Goal: Task Accomplishment & Management: Complete application form

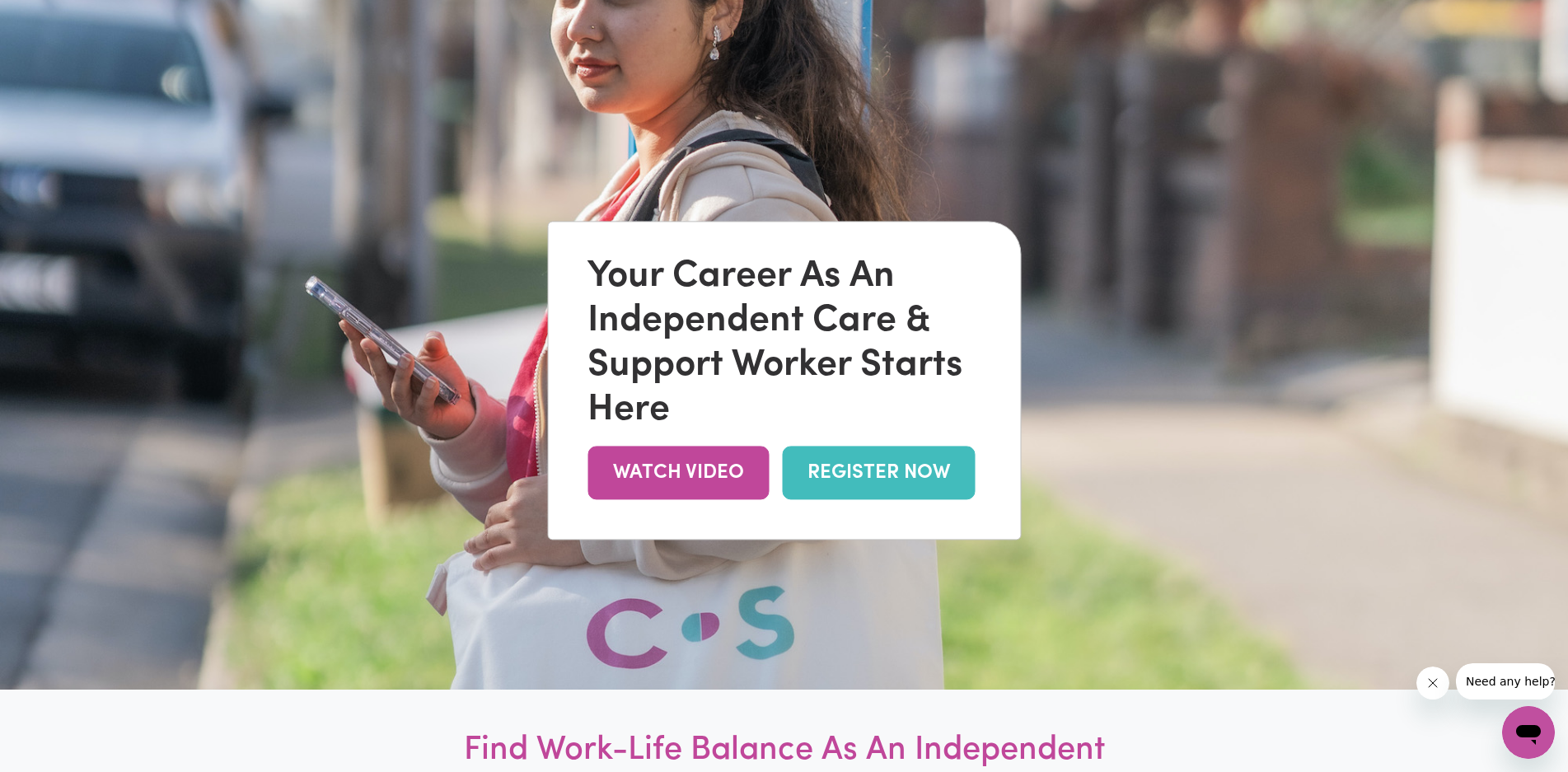
scroll to position [110, 0]
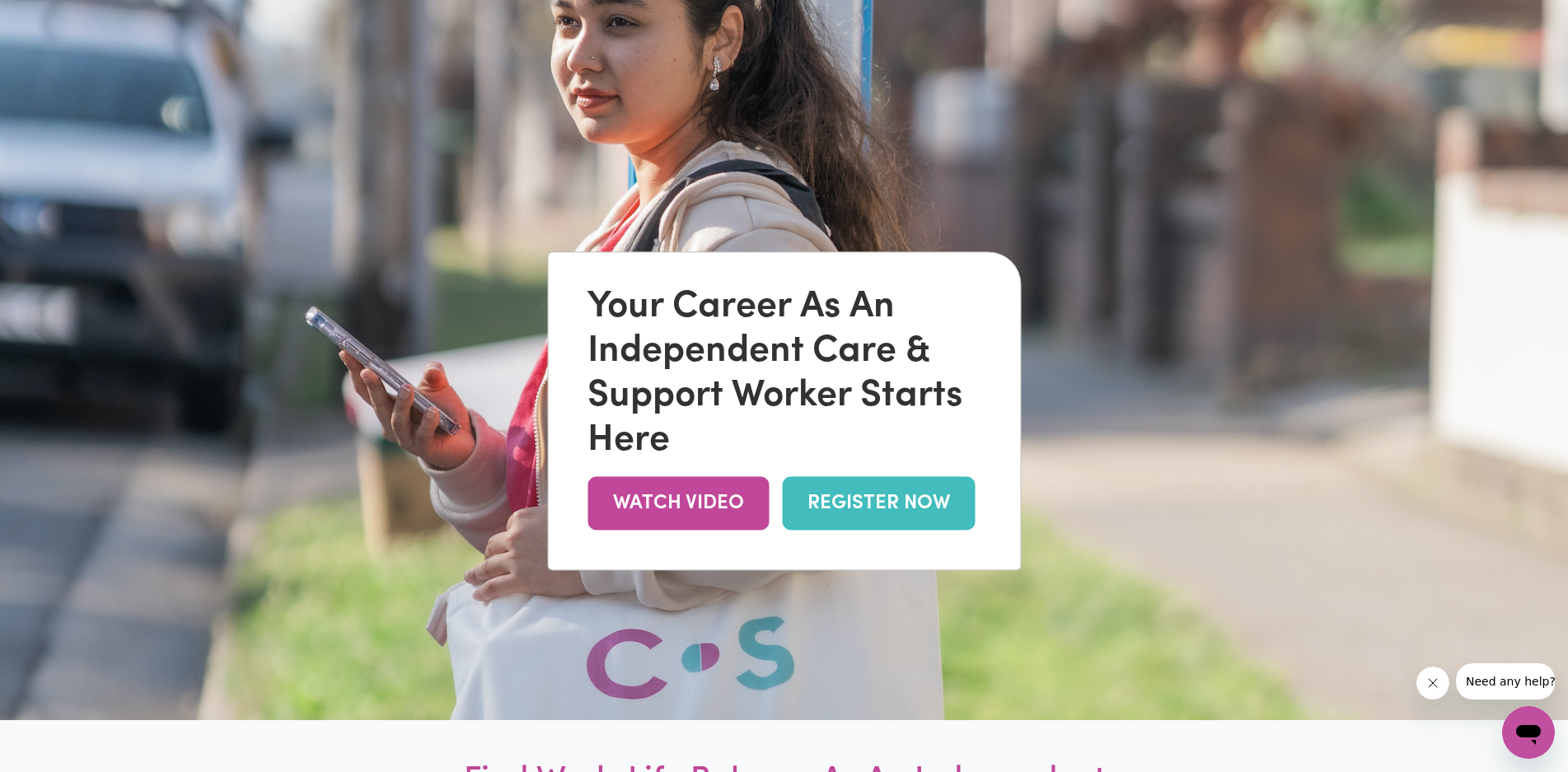
click at [897, 500] on link "REGISTER NOW" at bounding box center [878, 503] width 193 height 53
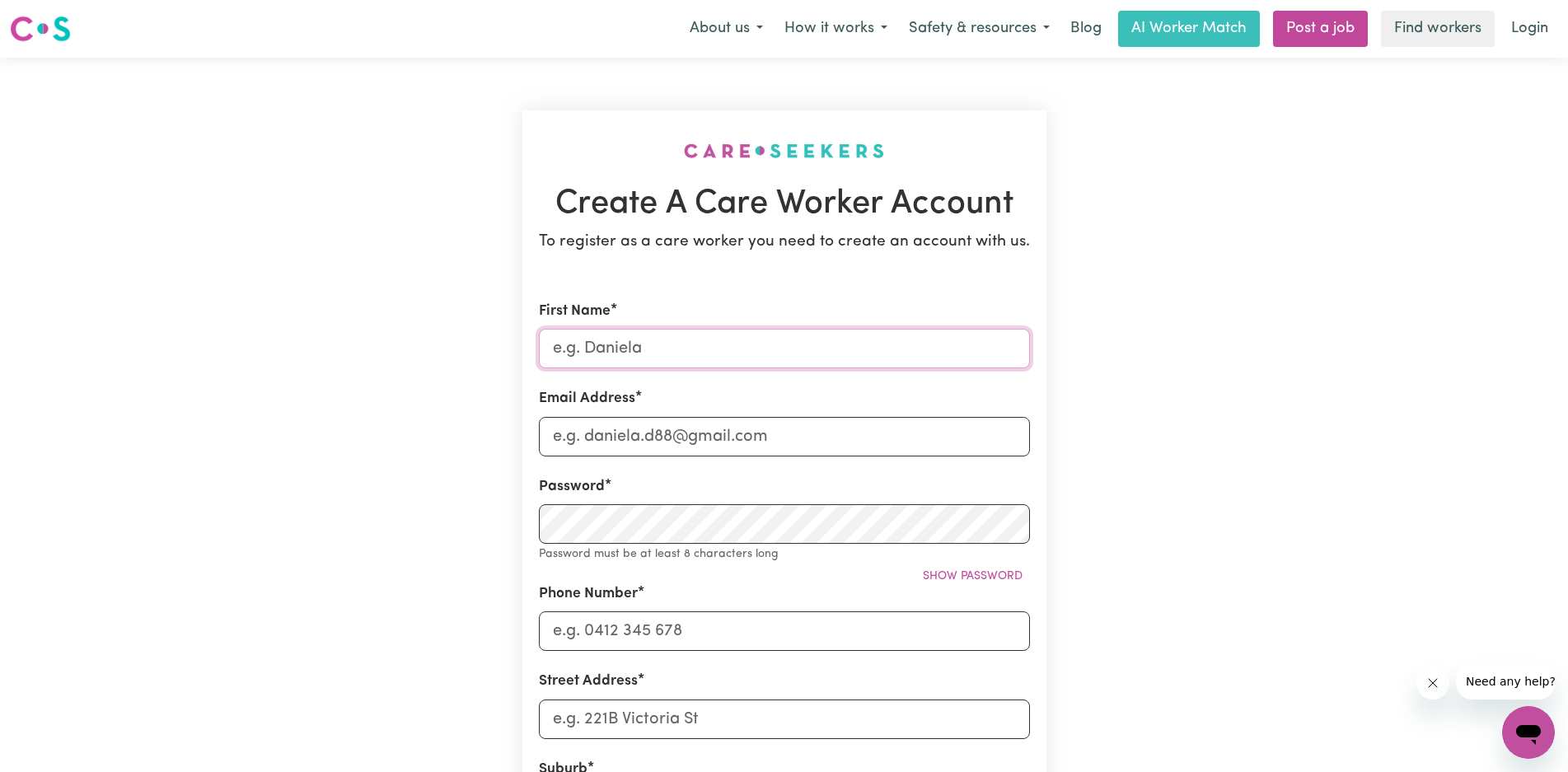
click at [677, 345] on input "First Name" at bounding box center [784, 348] width 491 height 39
type input "LEAH"
type input "gattonnewsgs@outlook.com"
type input "0407741489"
type input "SHOP 6, 6 RAILWAY STREET"
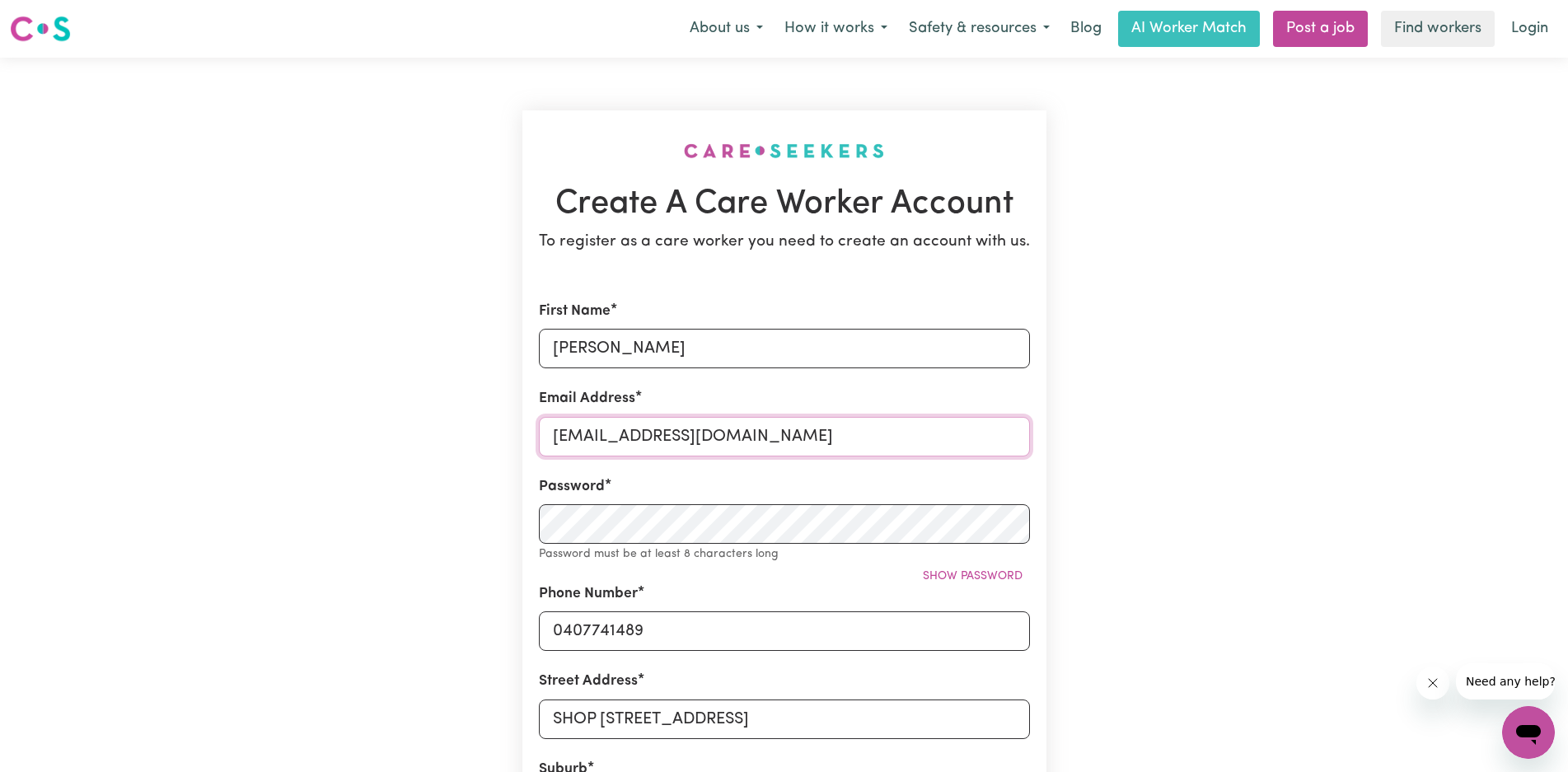
drag, startPoint x: 774, startPoint y: 442, endPoint x: 491, endPoint y: 439, distance: 283.0
click at [491, 439] on div "Create A Care Worker Account To register as a care worker you need to create an…" at bounding box center [785, 659] width 1088 height 1203
type input "L"
type input "leahthornberry7@outlook.com"
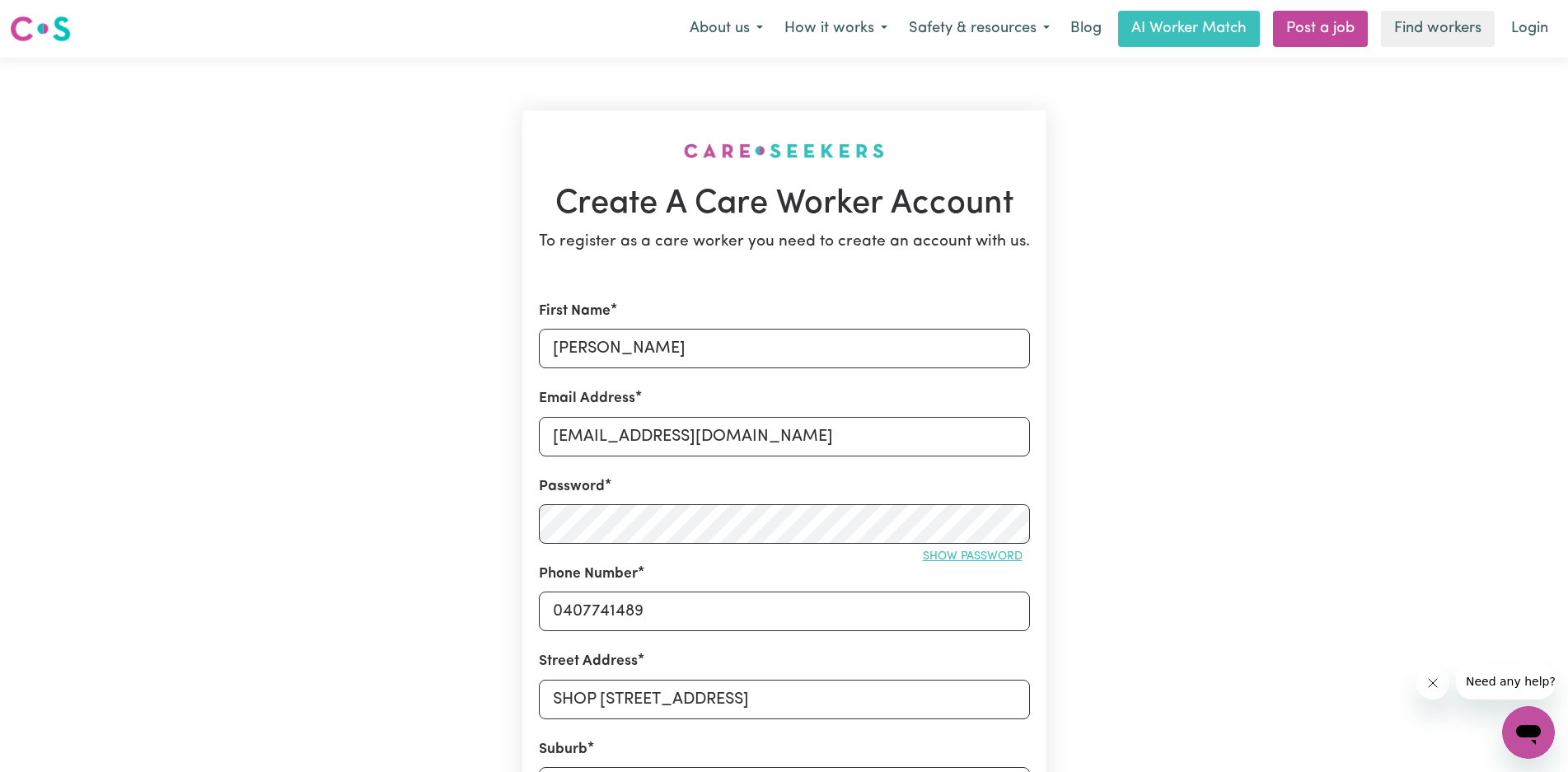
click at [970, 560] on span "Show password" at bounding box center [973, 556] width 100 height 12
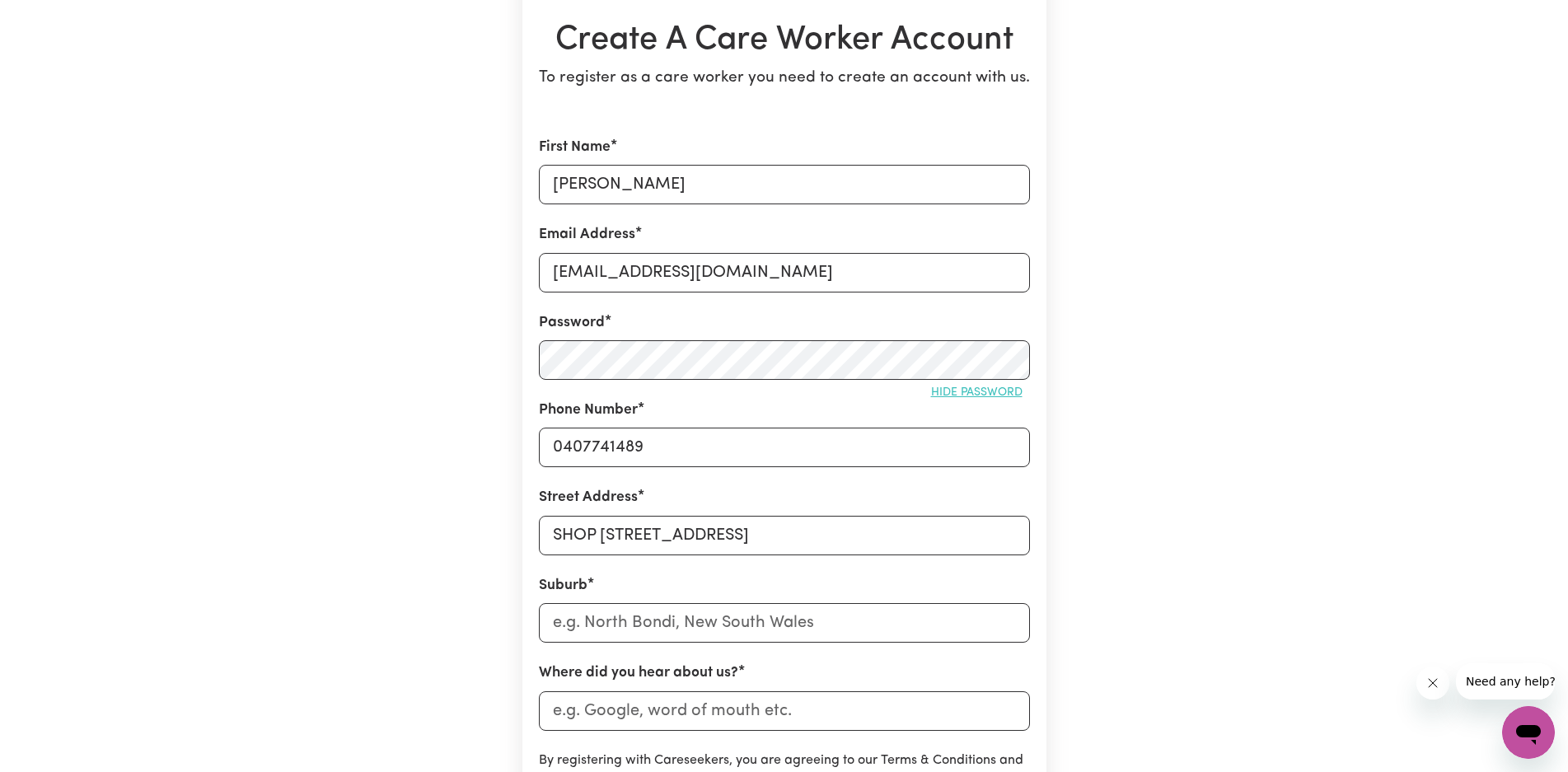
scroll to position [220, 0]
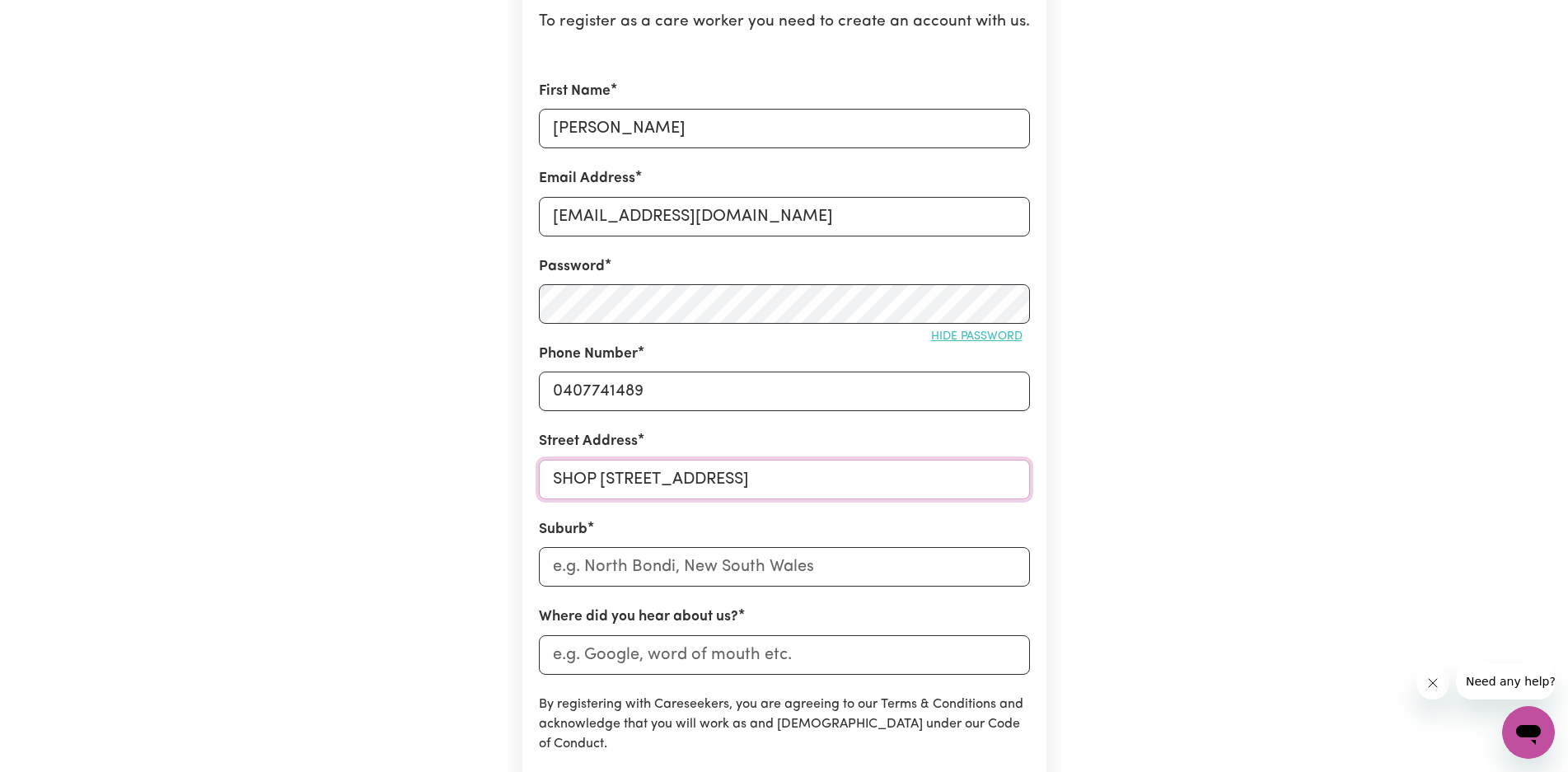
drag, startPoint x: 766, startPoint y: 480, endPoint x: 512, endPoint y: 468, distance: 254.3
click at [512, 468] on div "Create A Care Worker Account To register as a care worker you need to create an…" at bounding box center [784, 429] width 544 height 1183
type input "1 Bauhinia Street"
click at [621, 583] on input "text" at bounding box center [784, 567] width 491 height 39
type input "Gatt"
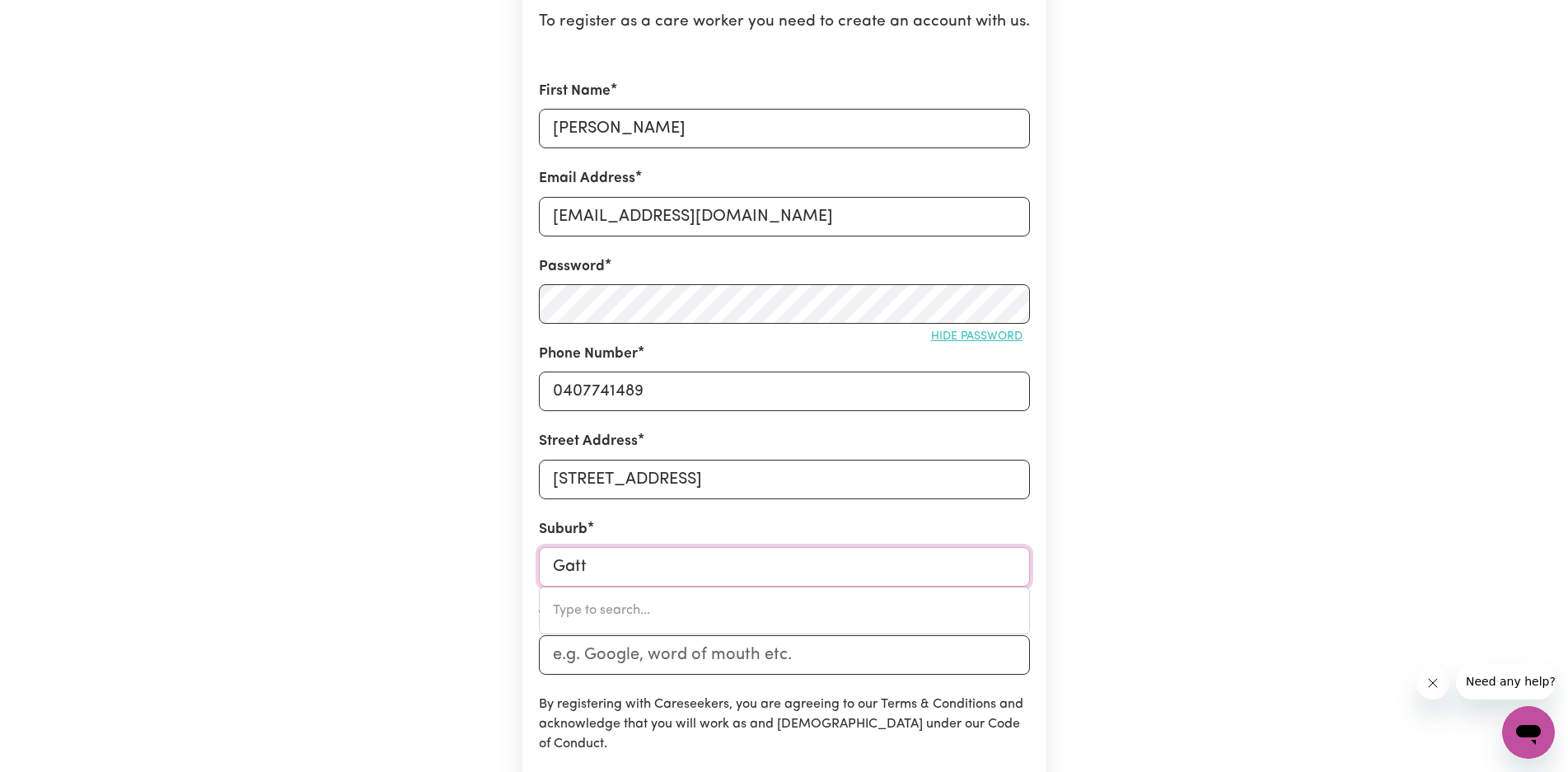
type input "GattON, Queensland, 4343"
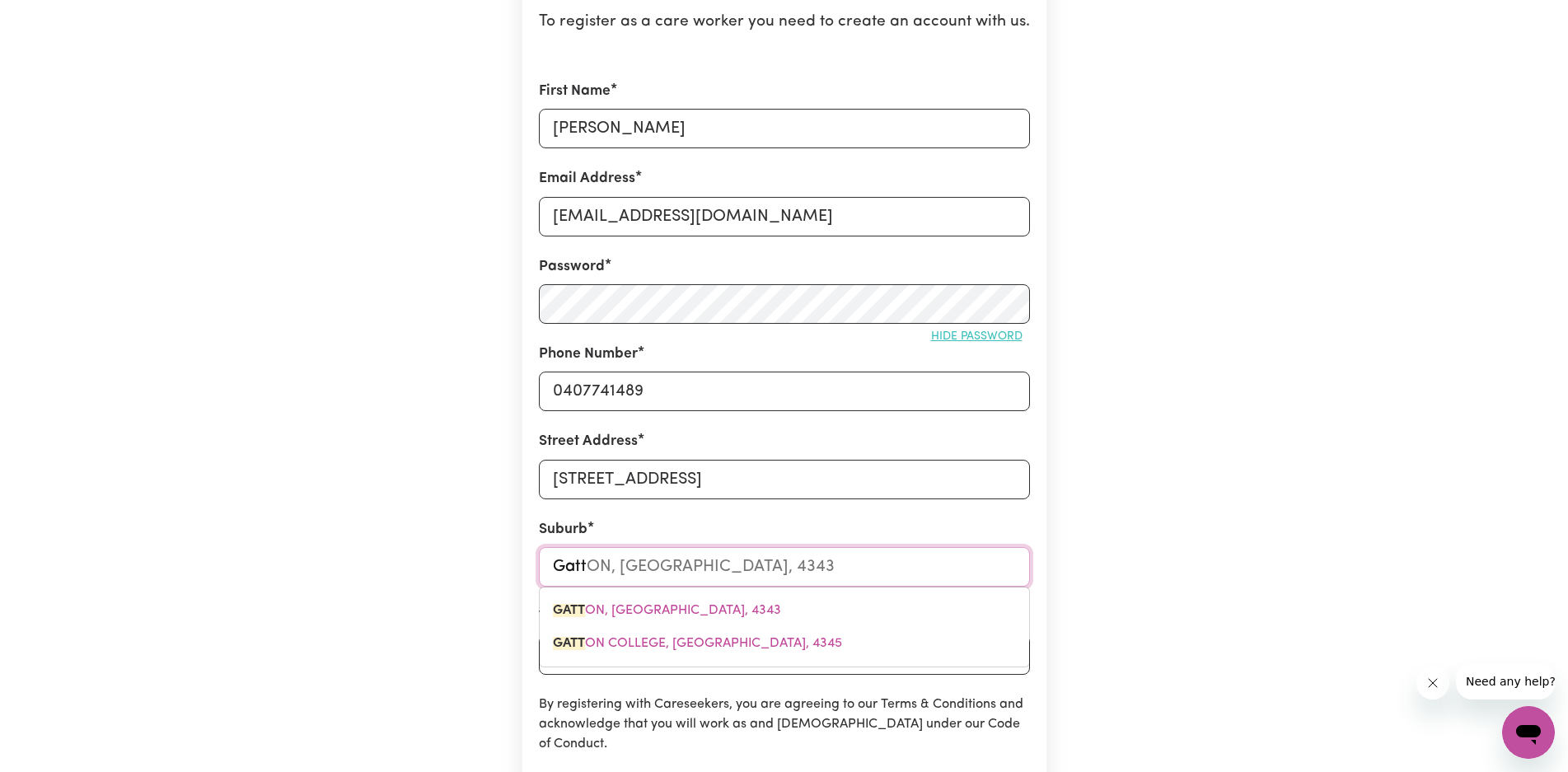
type input "Gatto"
type input "GattoN, Queensland, 4343"
type input "Gatton"
type input "Gatton, Queensland, 4343"
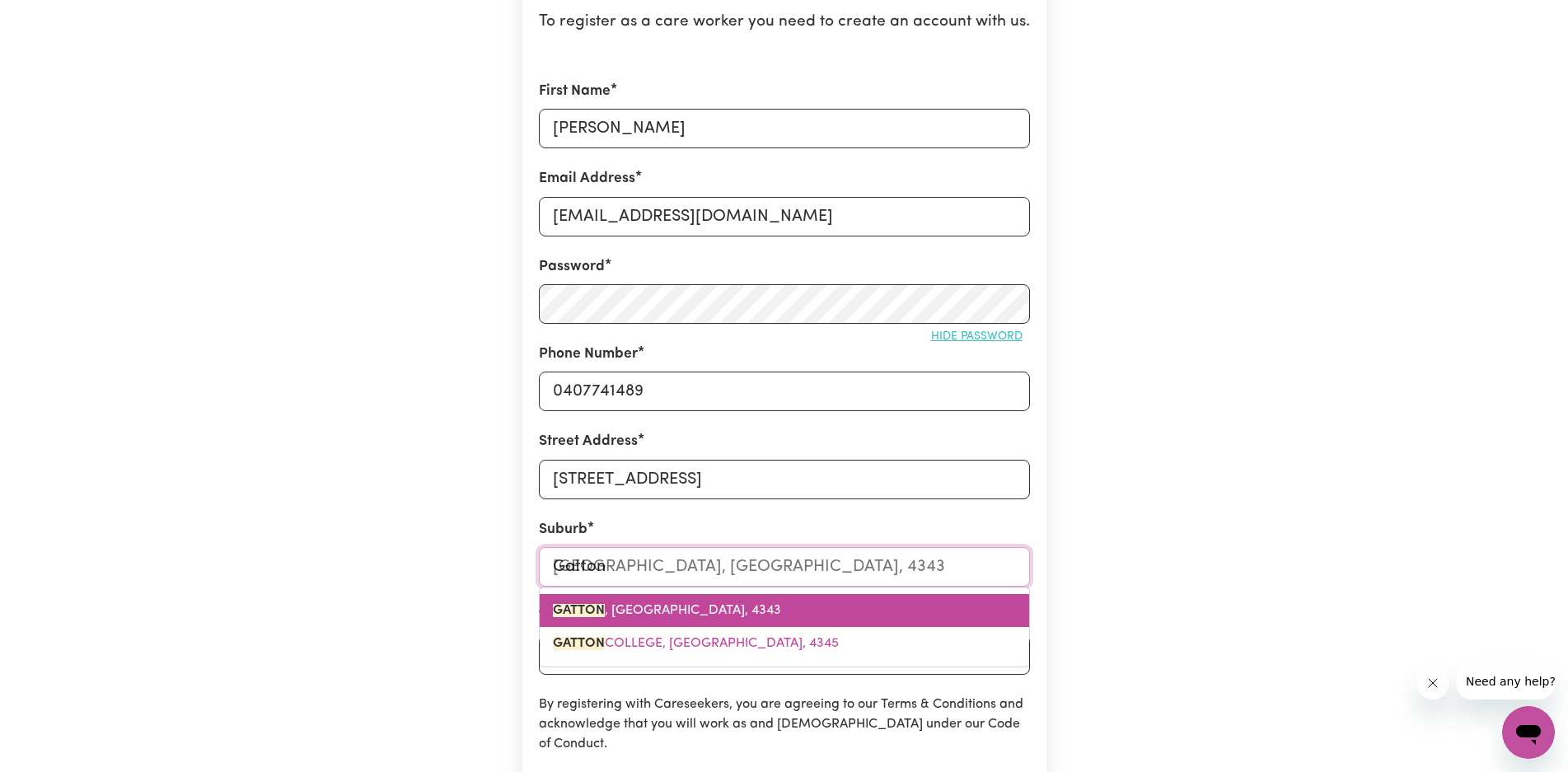
click at [646, 608] on span "GATTON , Queensland, 4343" at bounding box center [666, 610] width 228 height 13
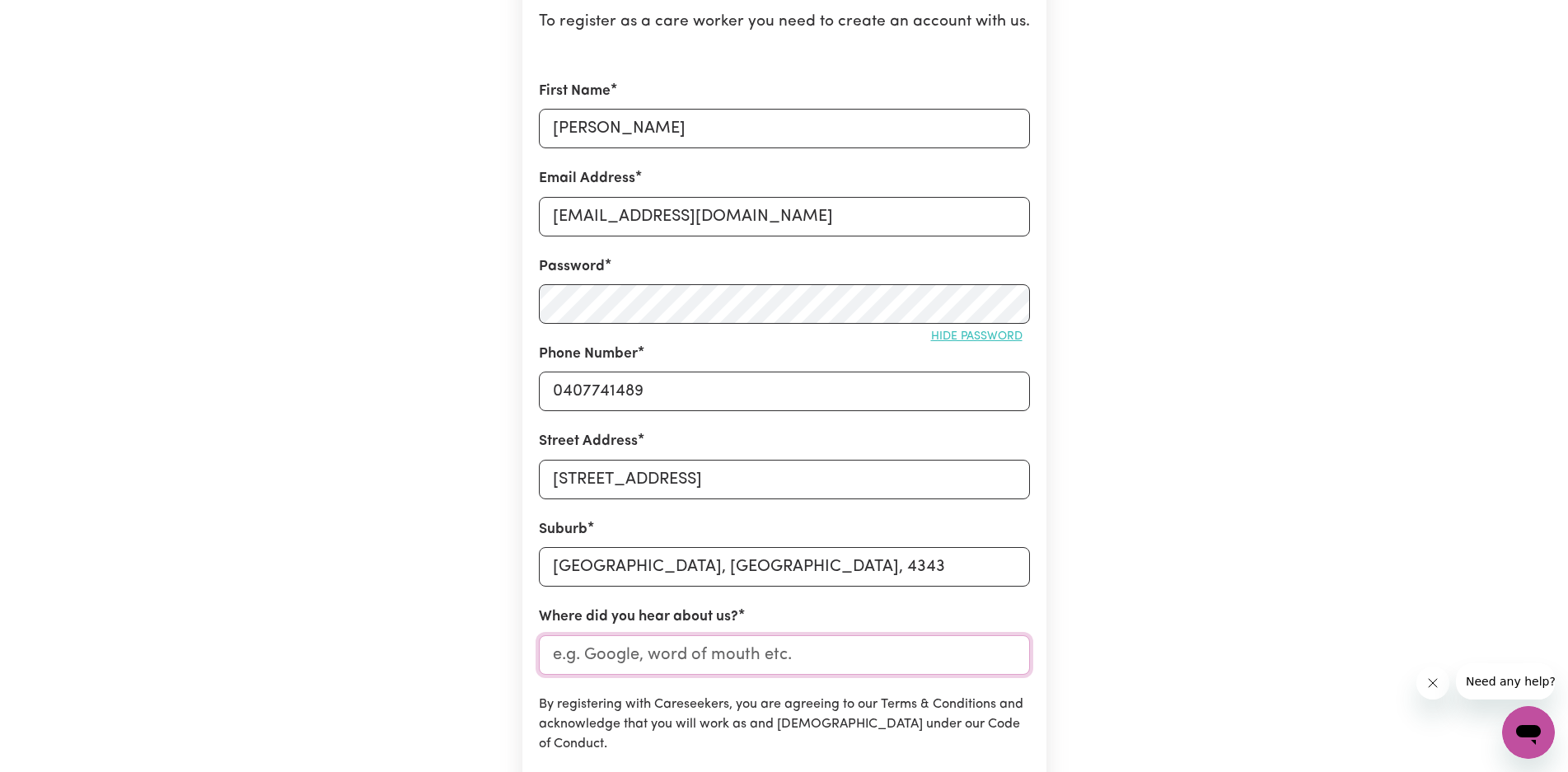
click at [656, 656] on input "Where did you hear about us?" at bounding box center [784, 655] width 491 height 39
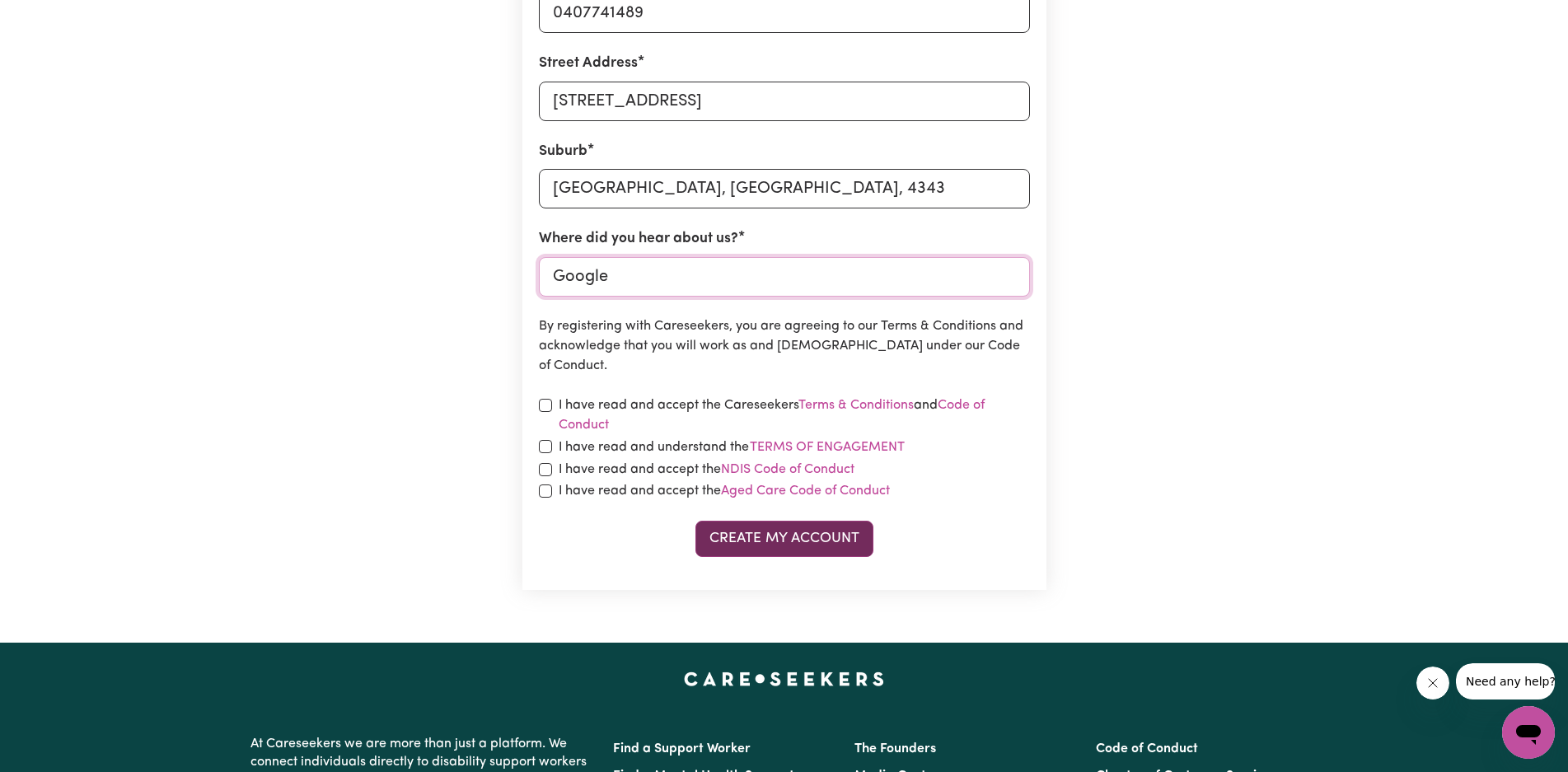
scroll to position [604, 0]
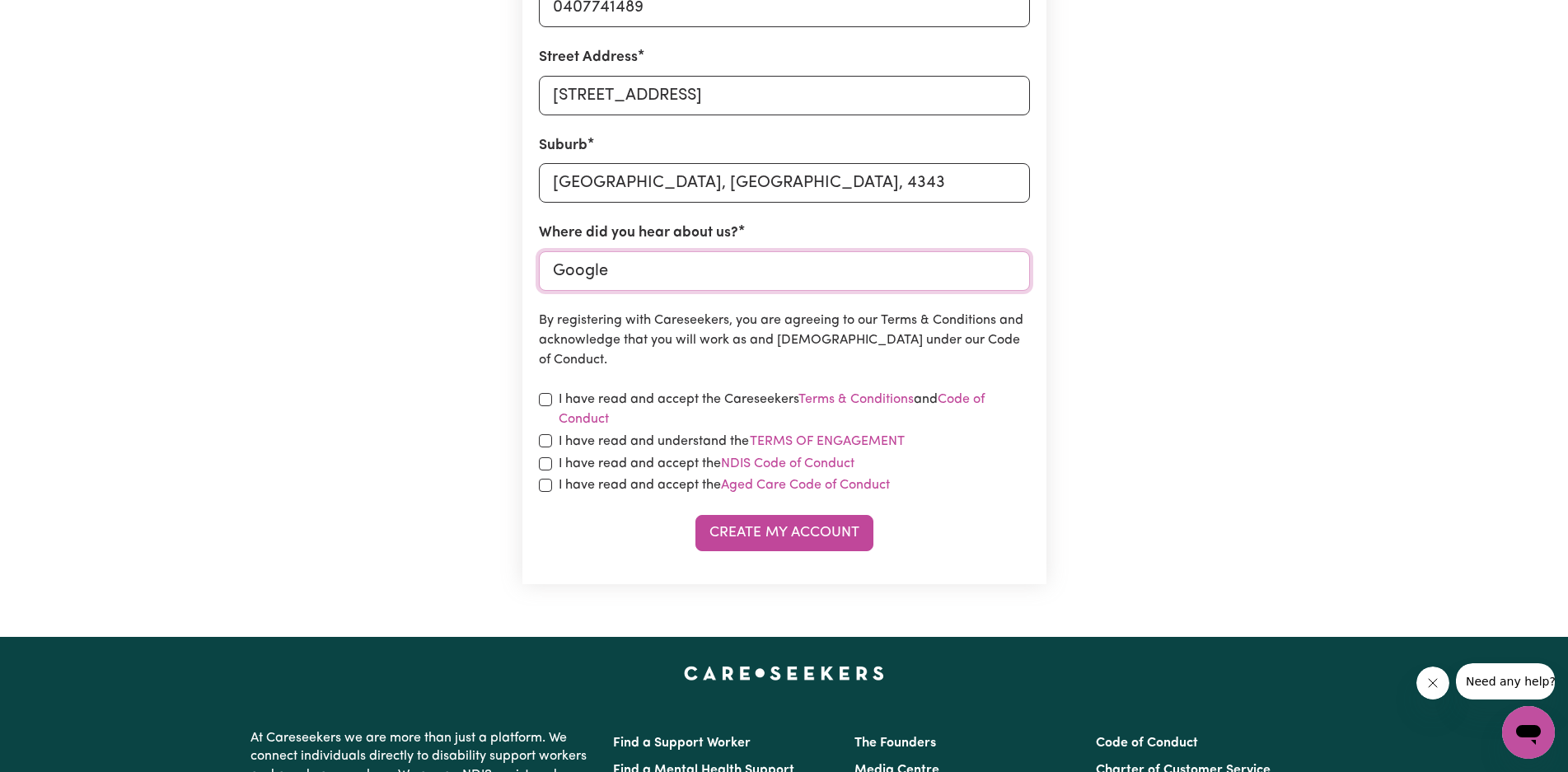
type input "Google"
click at [545, 402] on input "checkbox" at bounding box center [545, 399] width 13 height 13
checkbox input "true"
click at [545, 443] on input "checkbox" at bounding box center [545, 440] width 13 height 13
checkbox input "true"
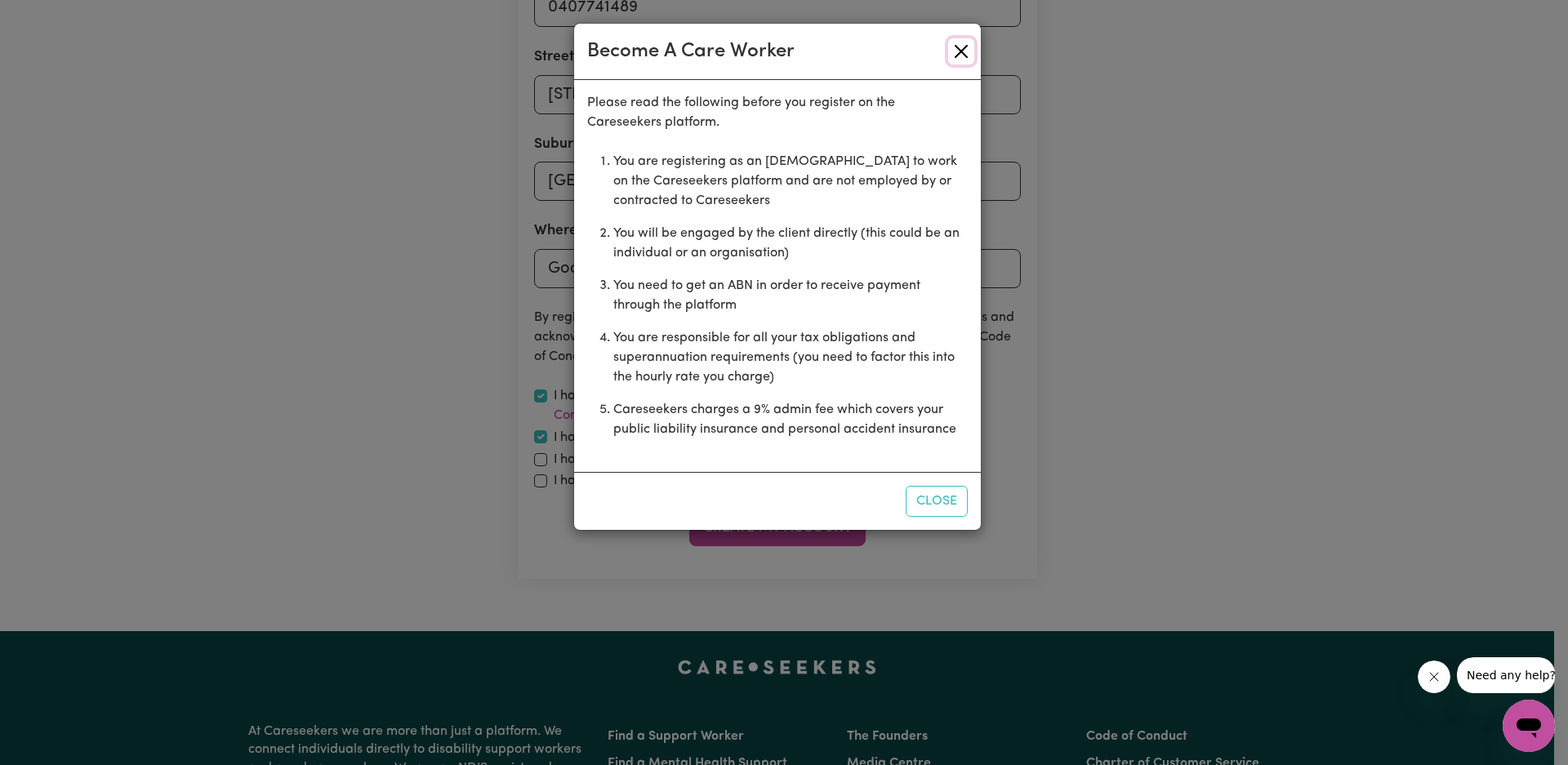
click at [961, 51] on button "Close" at bounding box center [961, 51] width 26 height 26
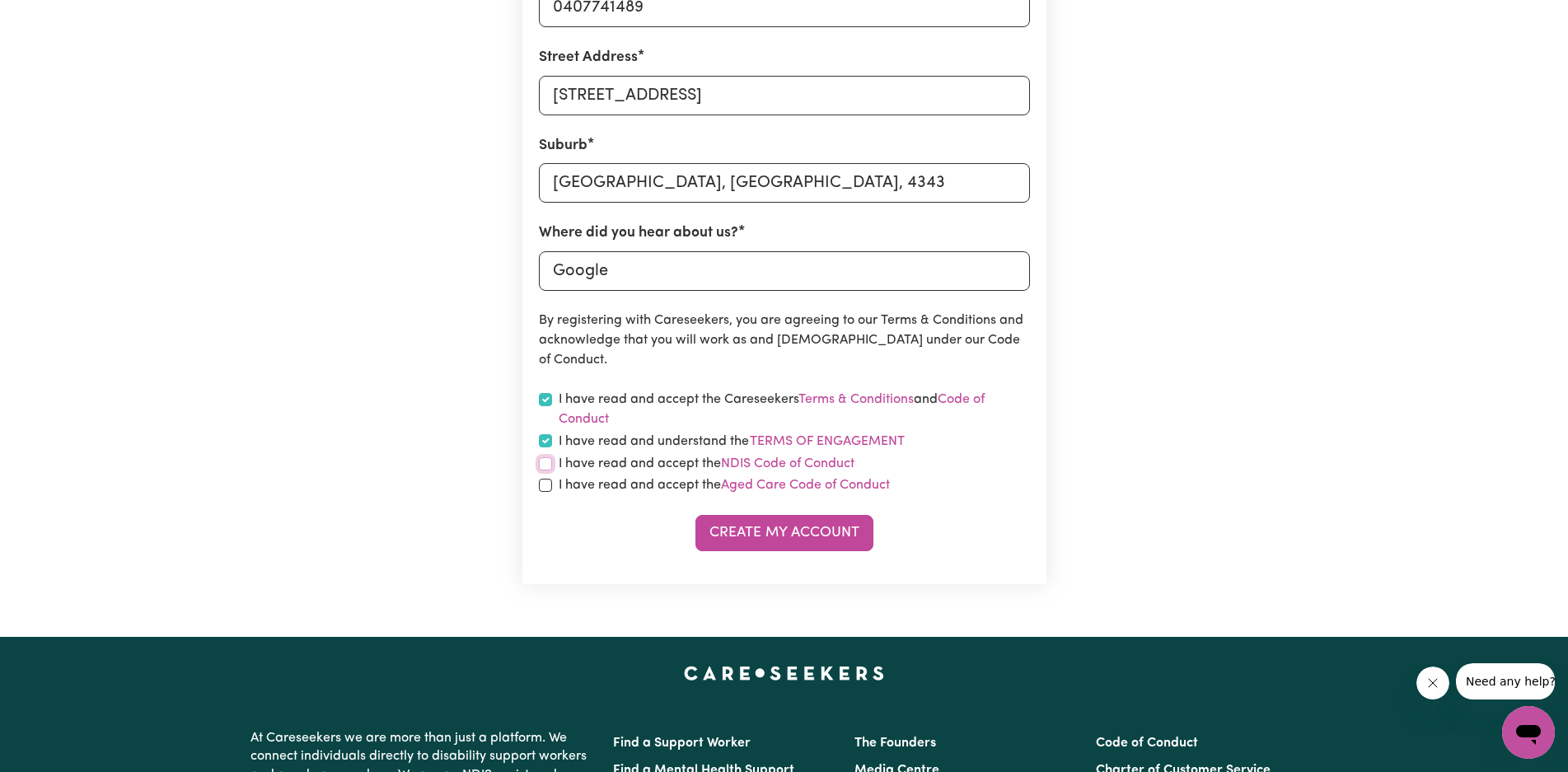
click at [547, 465] on input "checkbox" at bounding box center [545, 464] width 13 height 13
checkbox input "true"
click at [546, 488] on input "checkbox" at bounding box center [545, 485] width 13 height 13
checkbox input "true"
click at [794, 528] on button "Create My Account" at bounding box center [785, 534] width 178 height 37
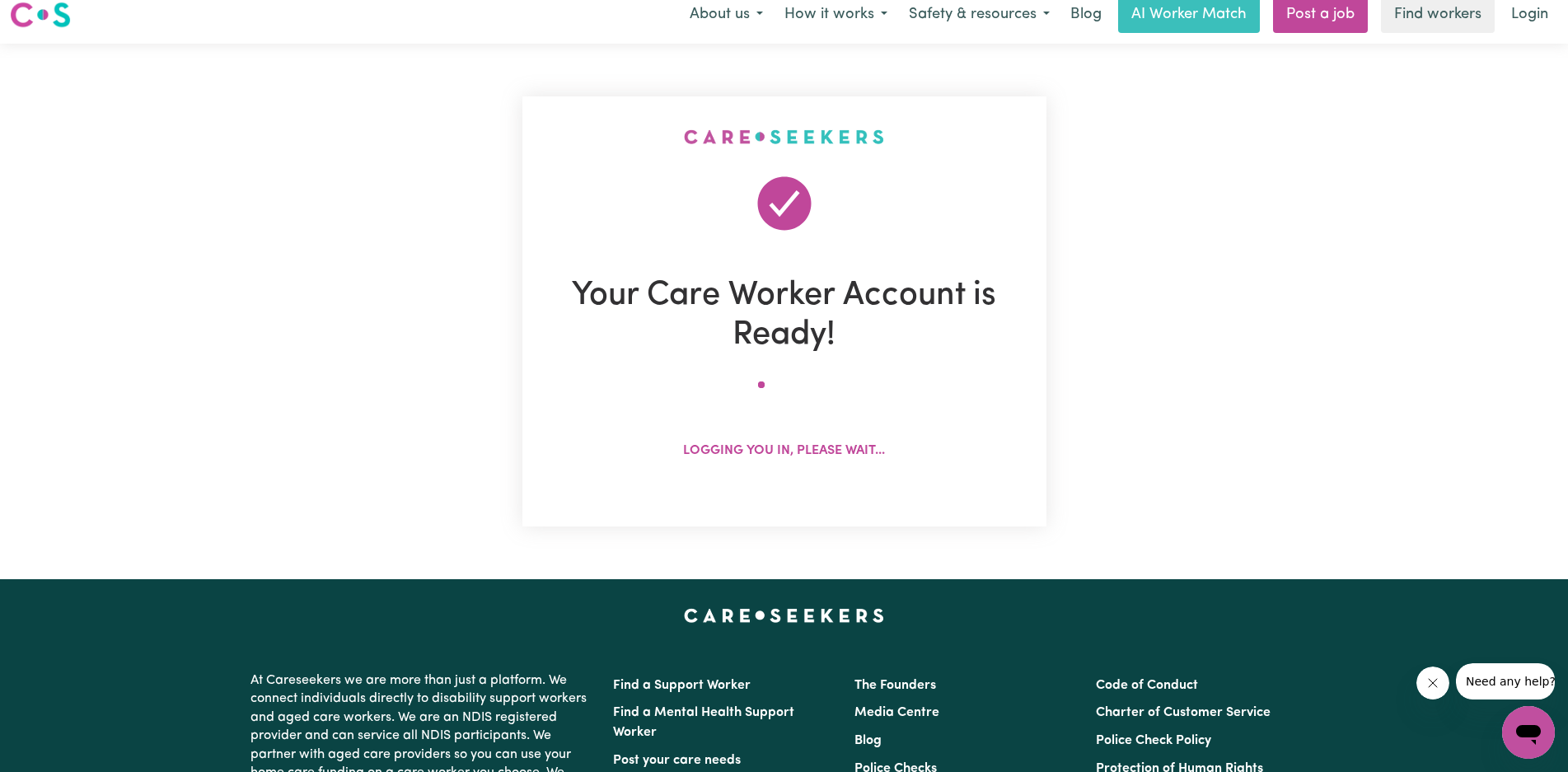
scroll to position [0, 0]
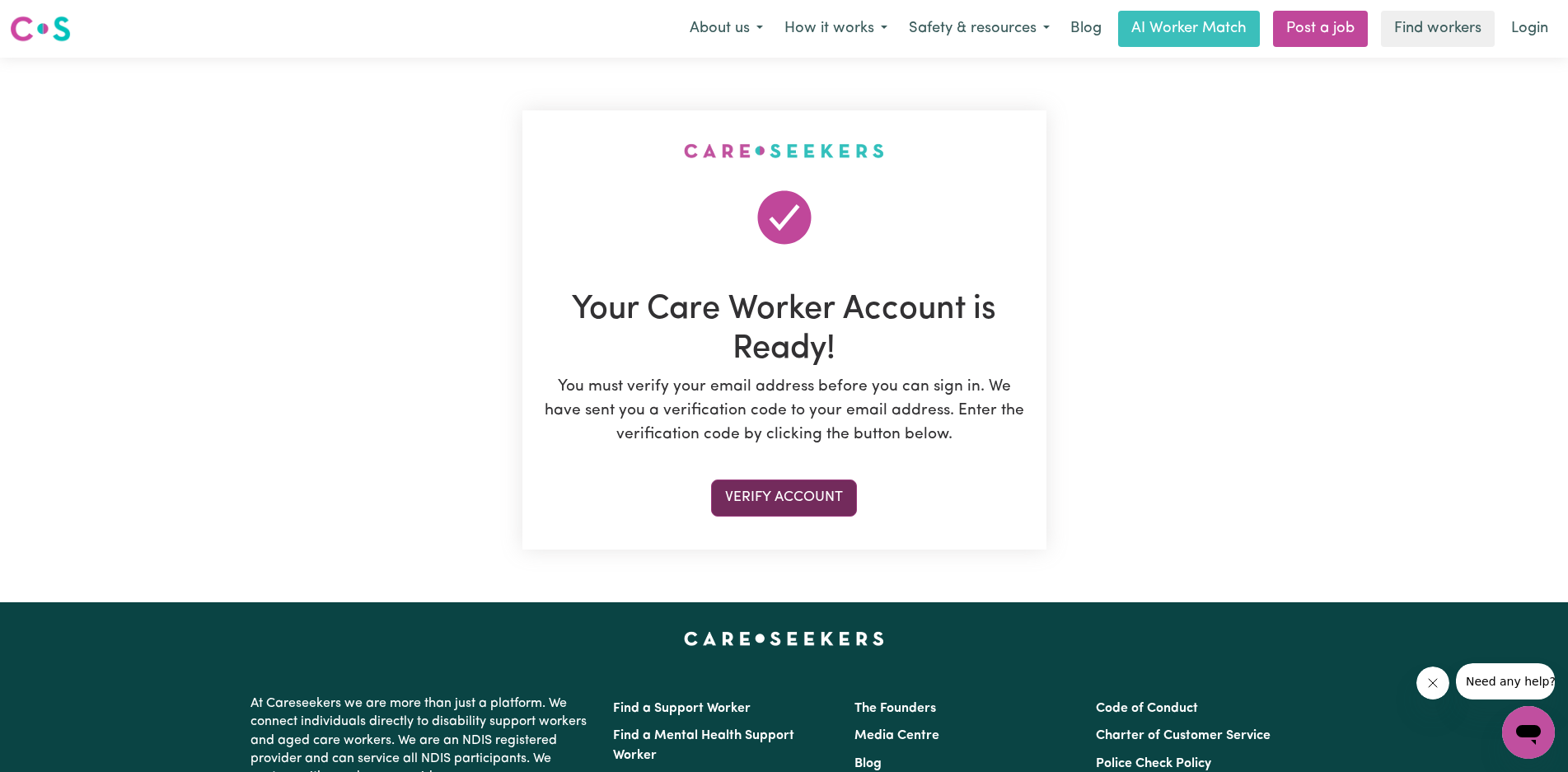
click at [798, 502] on button "Verify Account" at bounding box center [783, 498] width 146 height 37
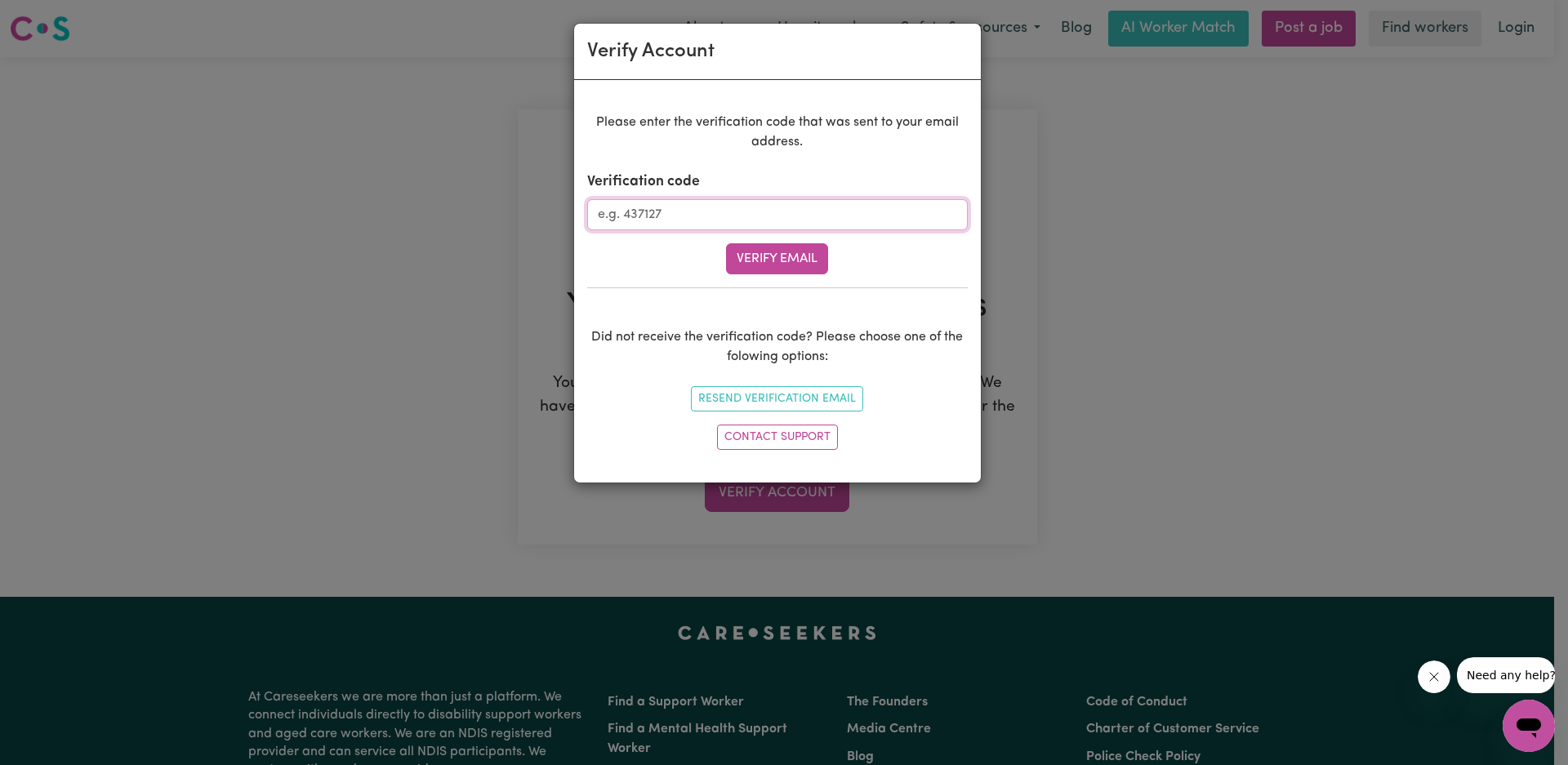
click at [679, 217] on input "Verification code" at bounding box center [778, 215] width 381 height 31
click at [778, 258] on button "Verify Email" at bounding box center [777, 259] width 102 height 31
click at [649, 216] on input "Verification code" at bounding box center [778, 215] width 381 height 31
click at [773, 395] on button "Resend Verification Email" at bounding box center [776, 398] width 172 height 25
click at [680, 221] on input "Verification code" at bounding box center [778, 215] width 381 height 31
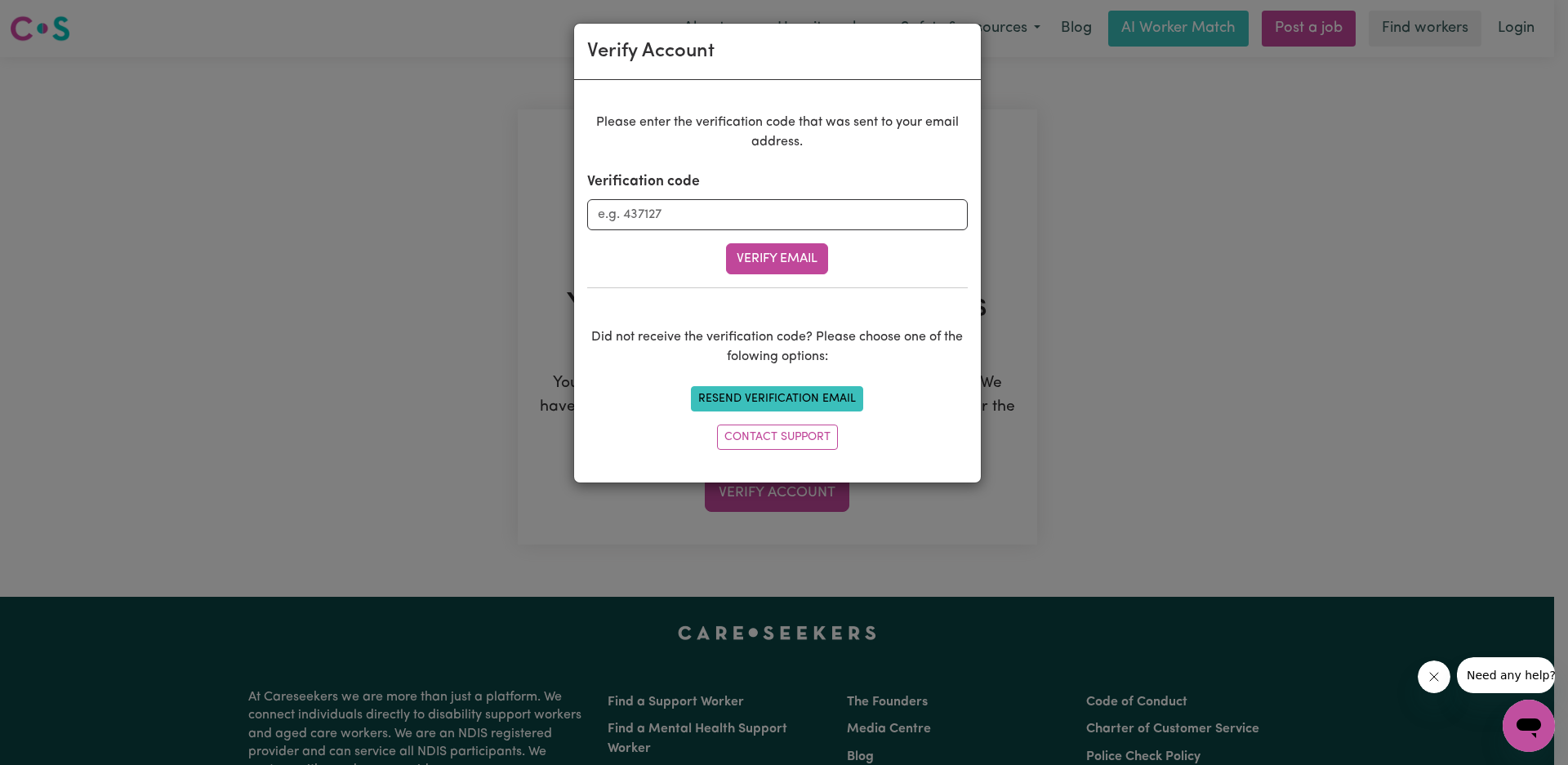
click at [763, 393] on button "Resend Verification Email" at bounding box center [776, 398] width 172 height 25
click at [644, 221] on input "Verification code" at bounding box center [778, 215] width 381 height 31
type input "370419"
click at [785, 249] on button "Verify Email" at bounding box center [777, 259] width 102 height 31
